Goal: Task Accomplishment & Management: Manage account settings

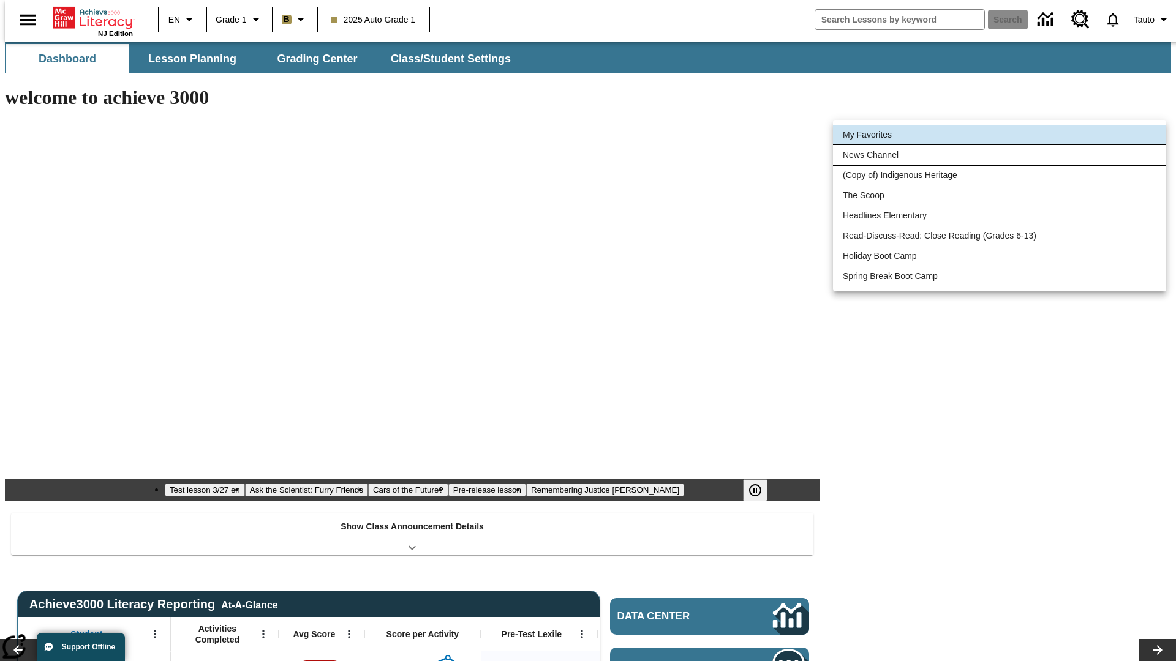
click at [1000, 155] on li "News Channel" at bounding box center [999, 155] width 333 height 20
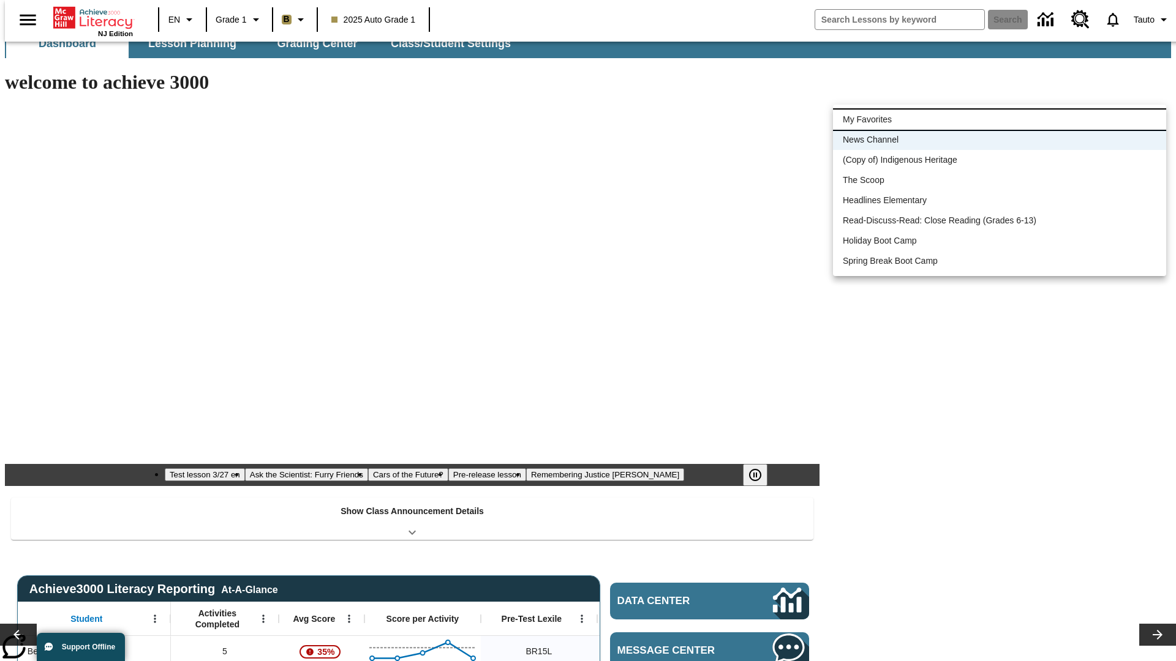
click at [1000, 119] on li "My Favorites" at bounding box center [999, 120] width 333 height 20
type input "-1"
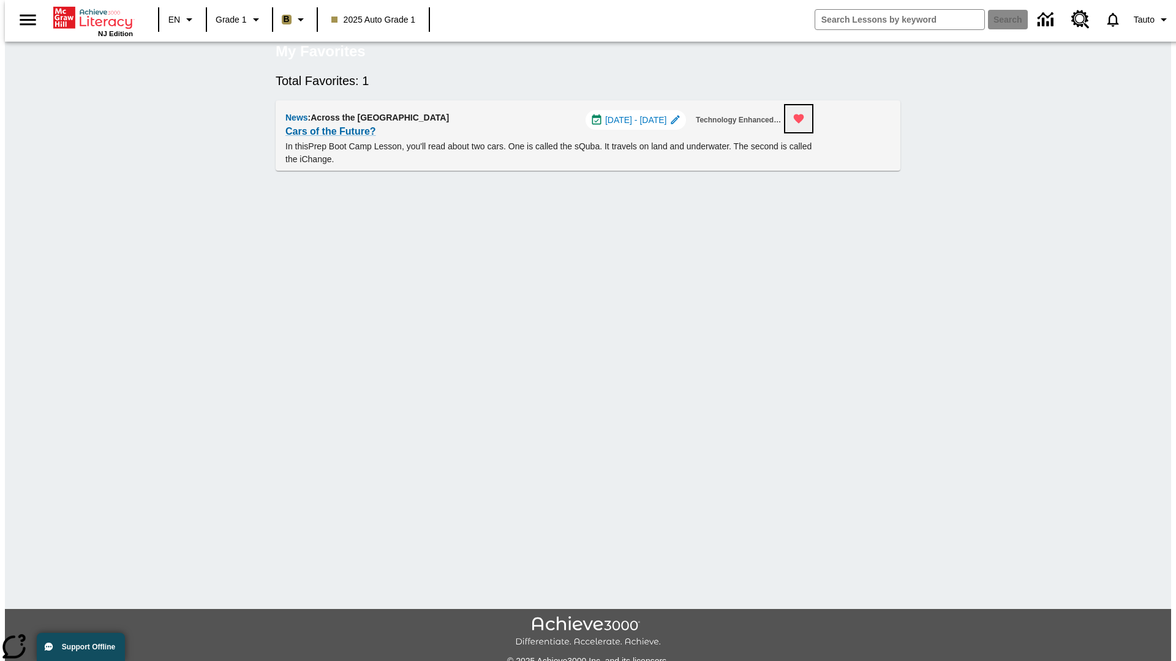
click at [804, 124] on icon "Remove from Favorites" at bounding box center [799, 119] width 10 height 9
